Goal: Navigation & Orientation: Find specific page/section

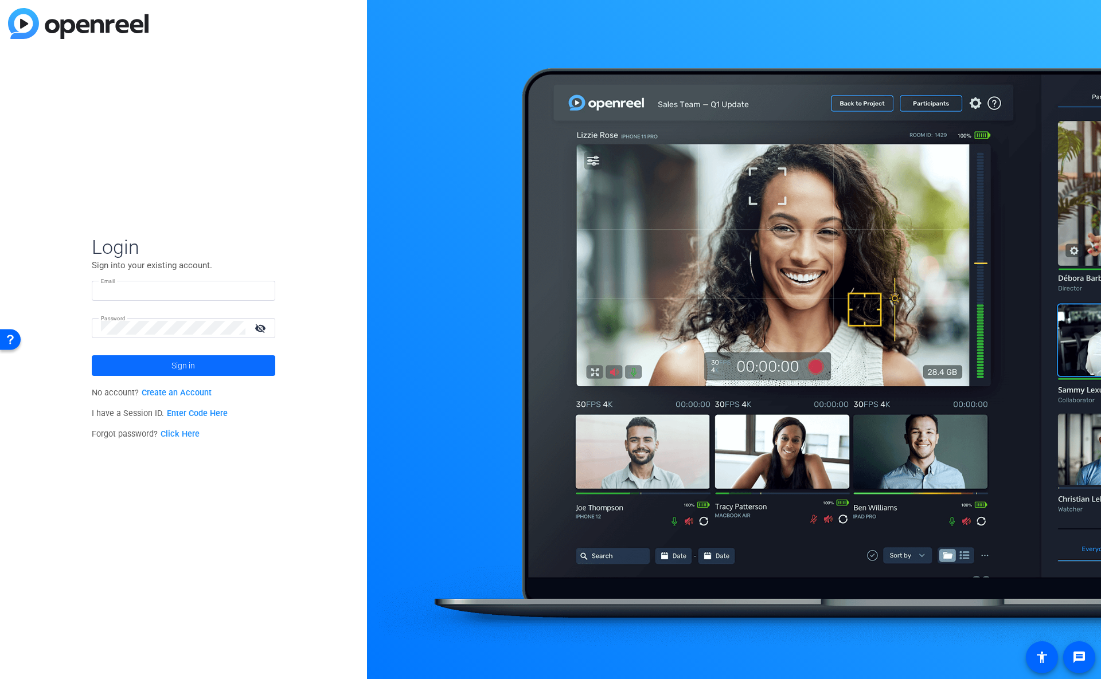
type input "[PERSON_NAME][EMAIL_ADDRESS][PERSON_NAME][DOMAIN_NAME]"
click at [182, 368] on span "Sign in" at bounding box center [183, 365] width 24 height 29
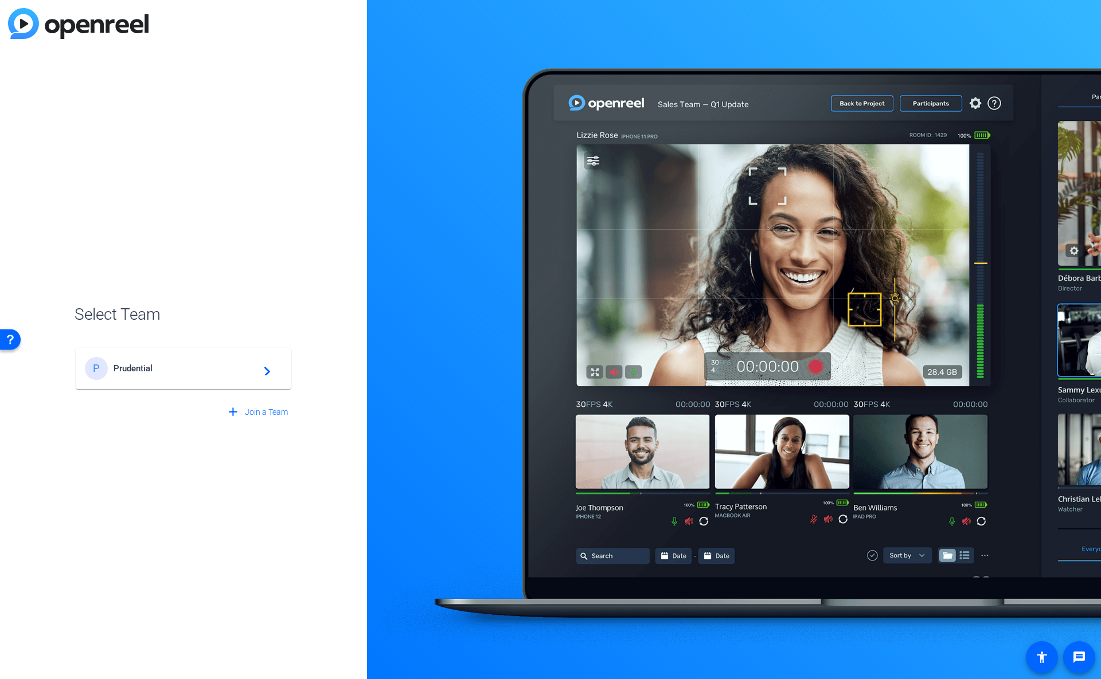
click at [147, 372] on span "Prudential" at bounding box center [185, 368] width 143 height 10
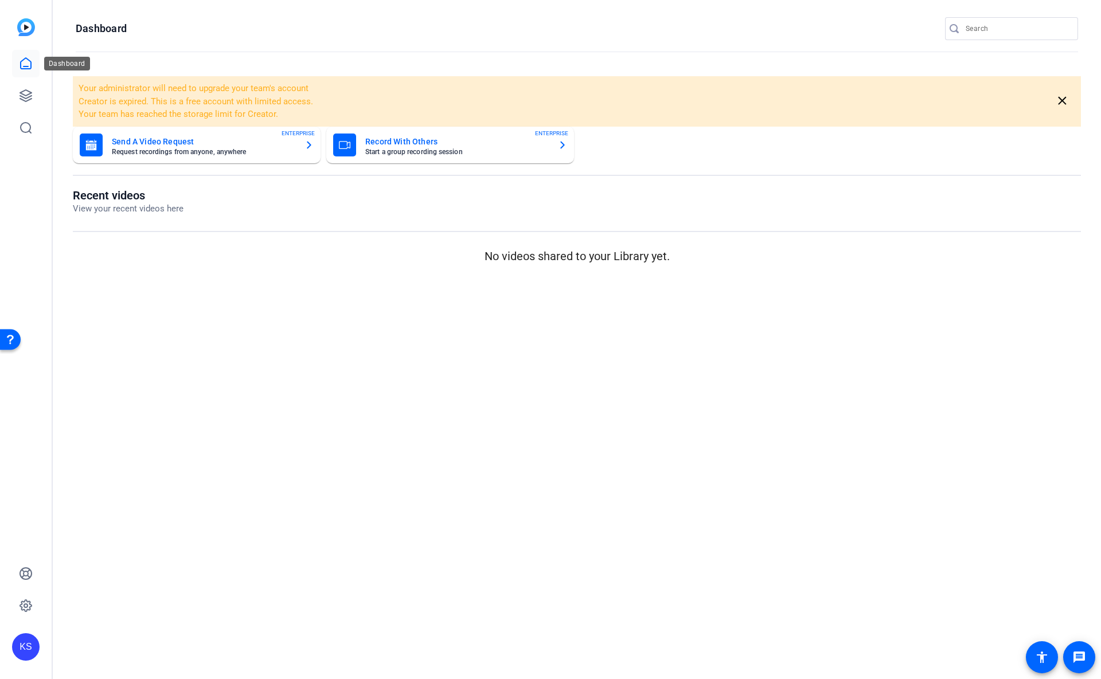
click at [26, 61] on icon at bounding box center [26, 64] width 14 height 14
click at [27, 92] on icon at bounding box center [26, 96] width 14 height 14
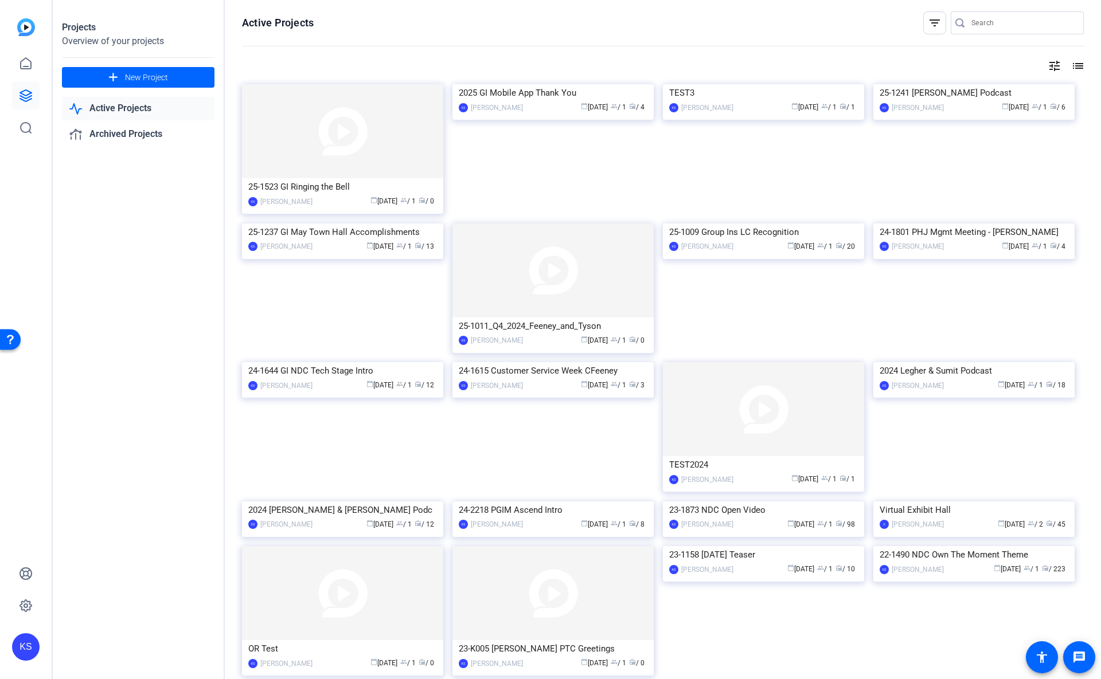
click at [383, 139] on img at bounding box center [342, 131] width 201 height 94
